Goal: Use online tool/utility: Utilize a website feature to perform a specific function

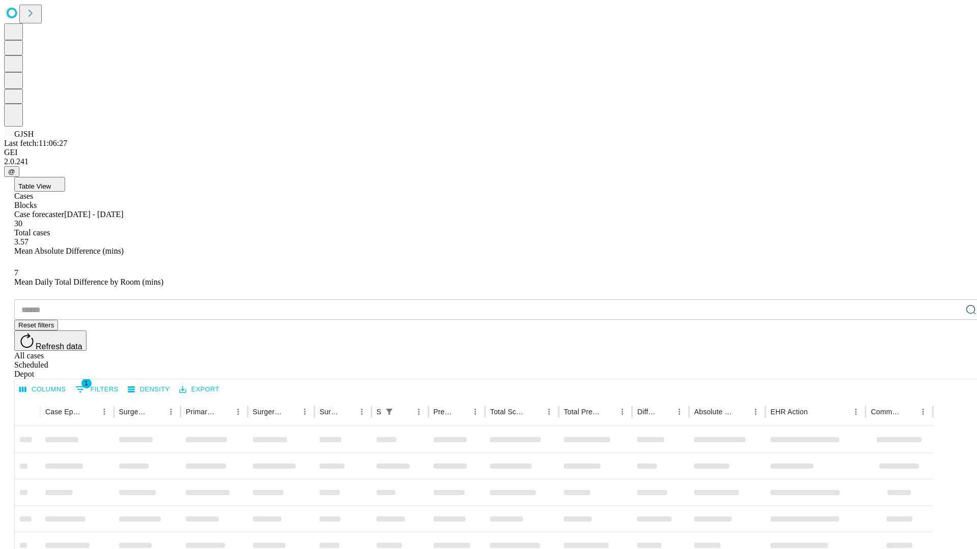
click at [51, 183] on span "Table View" at bounding box center [34, 187] width 33 height 8
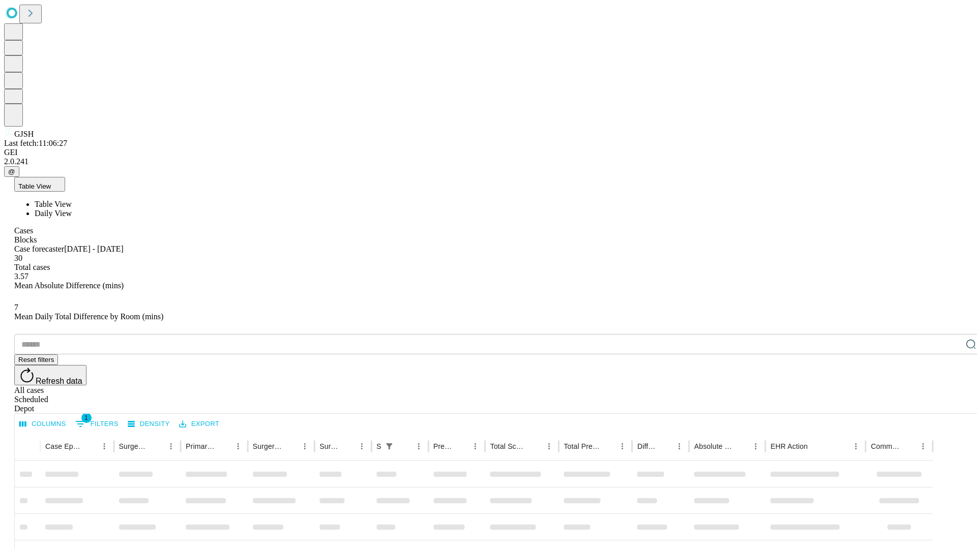
click at [72, 209] on span "Daily View" at bounding box center [53, 213] width 37 height 9
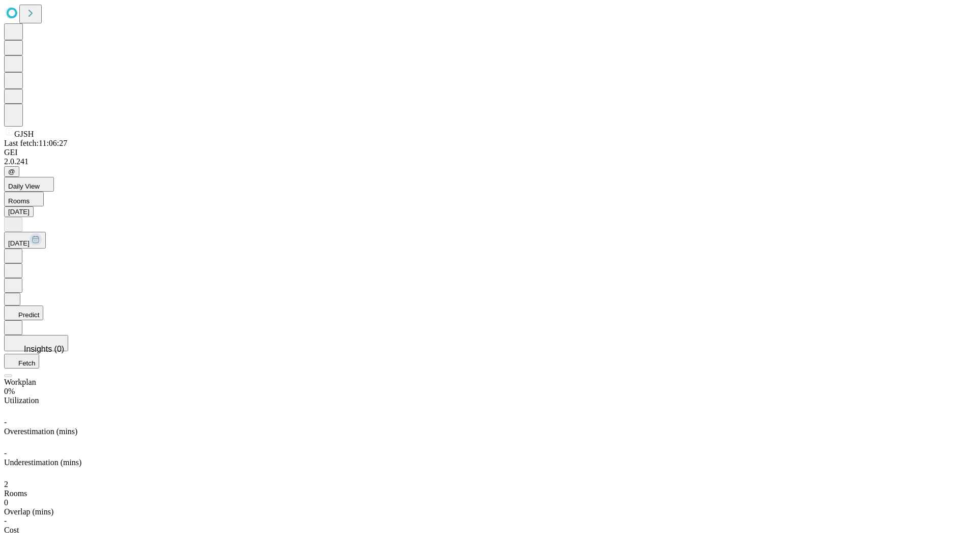
click at [43, 306] on button "Predict" at bounding box center [23, 313] width 39 height 15
